Goal: Find specific page/section: Find specific page/section

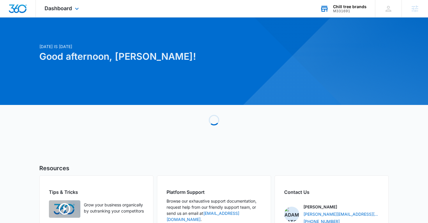
click at [333, 10] on div "Chill tree brands M331691 Your Accounts View All" at bounding box center [343, 8] width 64 height 17
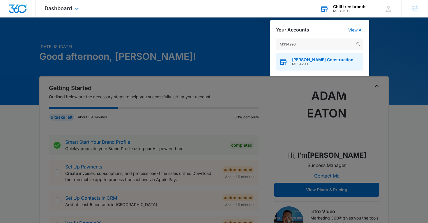
type input "M334290"
click at [312, 59] on span "[PERSON_NAME] Construction" at bounding box center [322, 59] width 61 height 5
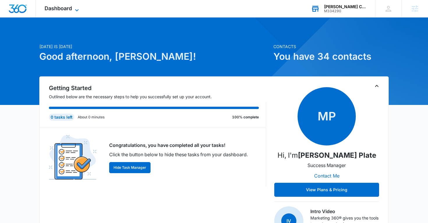
click at [53, 9] on span "Dashboard" at bounding box center [58, 8] width 27 height 6
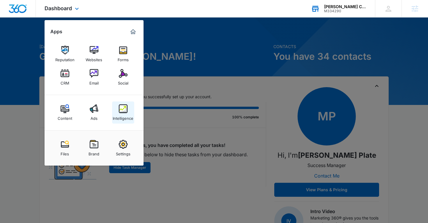
click at [124, 114] on div "Intelligence" at bounding box center [123, 117] width 21 height 8
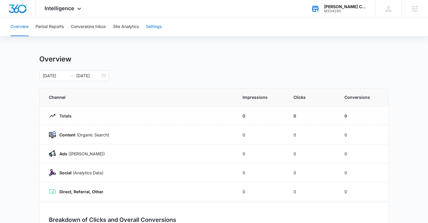
click at [155, 33] on button "Settings" at bounding box center [154, 26] width 16 height 19
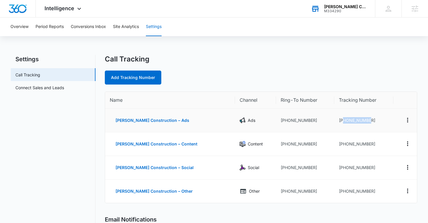
drag, startPoint x: 364, startPoint y: 120, endPoint x: 337, endPoint y: 121, distance: 27.1
click at [337, 121] on td "+12034295595" at bounding box center [363, 121] width 59 height 24
copy td "2034295595"
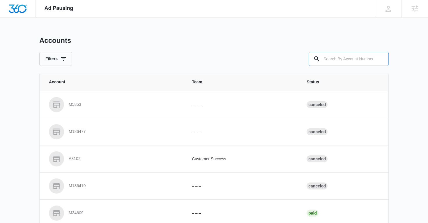
click at [330, 61] on input "text" at bounding box center [349, 59] width 80 height 14
paste input "M334290"
type input "M334290"
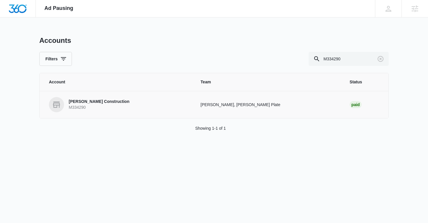
click at [99, 104] on p "[PERSON_NAME] Construction" at bounding box center [99, 102] width 61 height 6
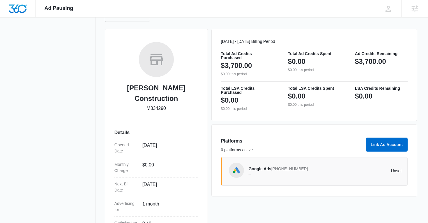
scroll to position [122, 0]
